Goal: Find specific page/section: Find specific page/section

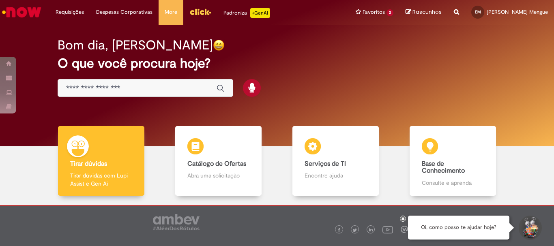
click at [420, 73] on div "Bom dia, [PERSON_NAME] O que você procura hoje?" at bounding box center [276, 67] width 467 height 69
click at [333, 82] on div "Bom dia, [PERSON_NAME] O que você procura hoje?" at bounding box center [276, 67] width 467 height 69
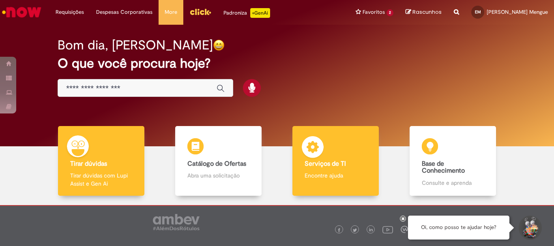
click at [328, 157] on div "Serviços de TI Serviços de TI Encontre ajuda" at bounding box center [335, 161] width 86 height 70
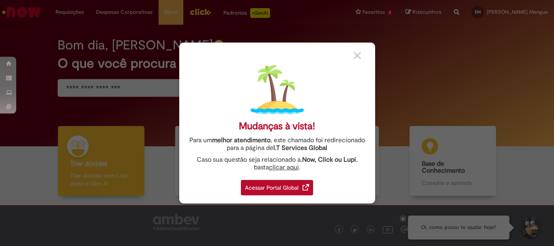
click at [274, 190] on div "Acessar Portal Global" at bounding box center [277, 187] width 72 height 15
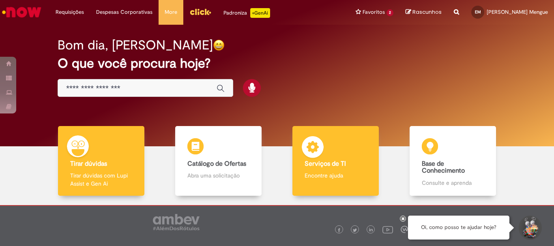
click at [334, 163] on b "Serviços de TI" at bounding box center [325, 164] width 41 height 8
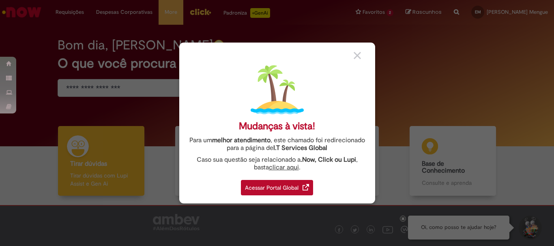
click at [247, 186] on div "Acessar Portal Global" at bounding box center [277, 187] width 72 height 15
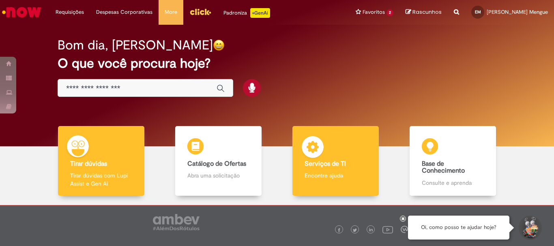
click at [321, 170] on div "Serviços de TI Serviços de TI Encontre ajuda" at bounding box center [335, 161] width 86 height 70
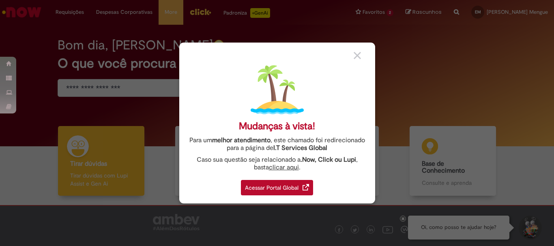
click at [276, 187] on div "Acessar Portal Global" at bounding box center [277, 187] width 72 height 15
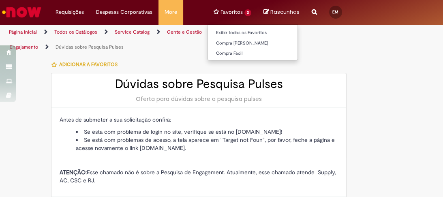
click at [253, 28] on li "Exibir todos os Favoritos" at bounding box center [253, 32] width 90 height 11
click at [240, 13] on li "Favoritos 2 Exibir todos os Favoritos Compra Fácil Nimbi Compra Fácil" at bounding box center [233, 12] width 50 height 24
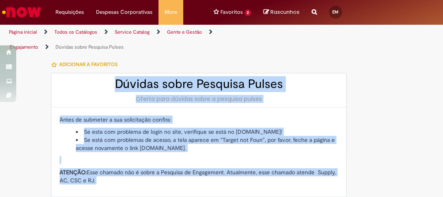
drag, startPoint x: 423, startPoint y: 62, endPoint x: 433, endPoint y: 6, distance: 56.1
click at [433, 6] on div "Pular para o conteúdo da página Requisições Exibir Todas as Solicitações Requis…" at bounding box center [221, 98] width 443 height 197
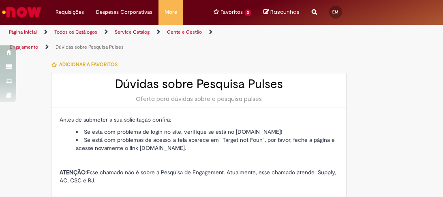
click at [433, 6] on nav "Requisições Exibir Todas as Solicitações Requisições Exibir Todas as Solicitaçõ…" at bounding box center [221, 12] width 443 height 25
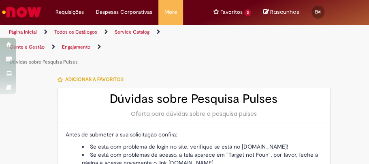
scroll to position [236, 0]
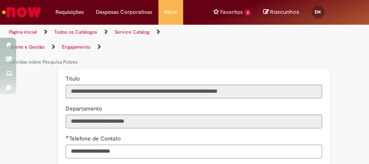
drag, startPoint x: 363, startPoint y: 106, endPoint x: 365, endPoint y: 122, distance: 16.0
click at [365, 122] on section "Catalog Item LupiAssist +GenAI Digite a sua dúvida ou escolha uma opção a segui…" at bounding box center [184, 117] width 369 height 95
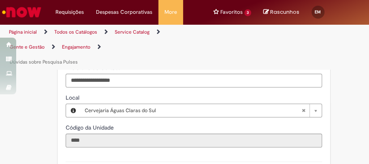
scroll to position [0, 0]
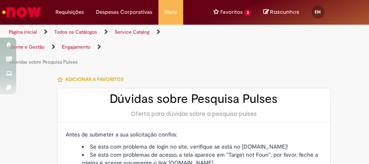
click at [328, 47] on div "Página inicial Todos os Catálogos Service Catalog Gente e Gestão Engajamento Dú…" at bounding box center [184, 47] width 369 height 45
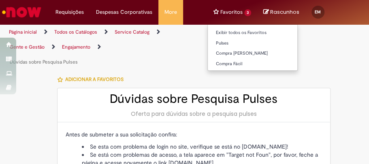
click at [234, 12] on li "Favoritos 3 Exibir todos os Favoritos Pulses Compra Fácil Nimbi Compra Fácil" at bounding box center [233, 12] width 50 height 24
click at [243, 12] on li "Favoritos 3 Exibir todos os Favoritos Pulses Compra Fácil Nimbi Compra Fácil" at bounding box center [233, 12] width 50 height 24
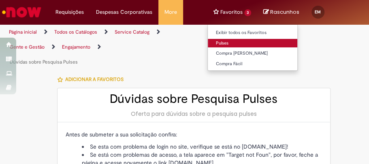
click at [228, 42] on link "Pulses" at bounding box center [253, 43] width 90 height 9
